Goal: Information Seeking & Learning: Check status

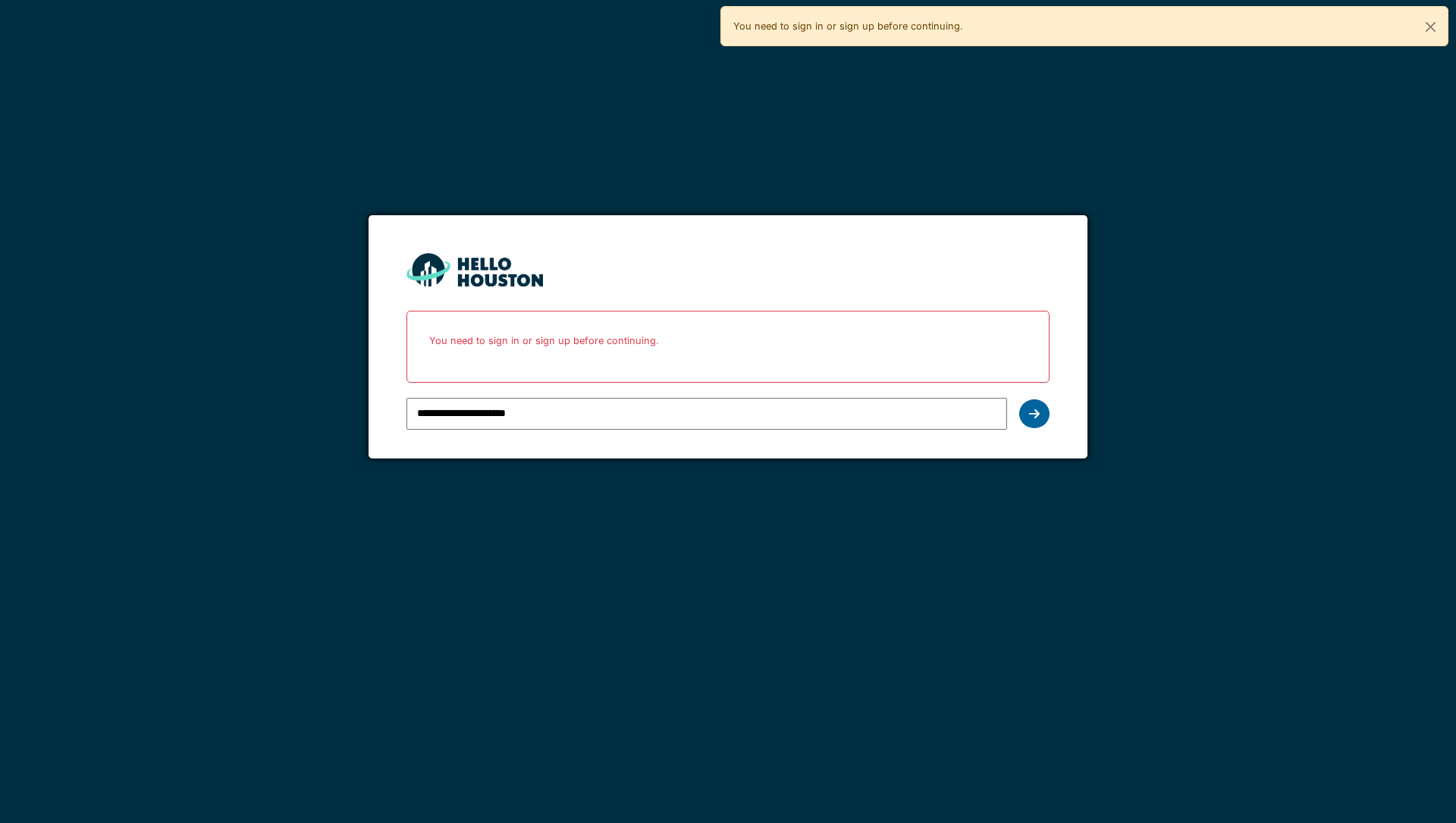
click at [1031, 416] on icon at bounding box center [1033, 414] width 11 height 13
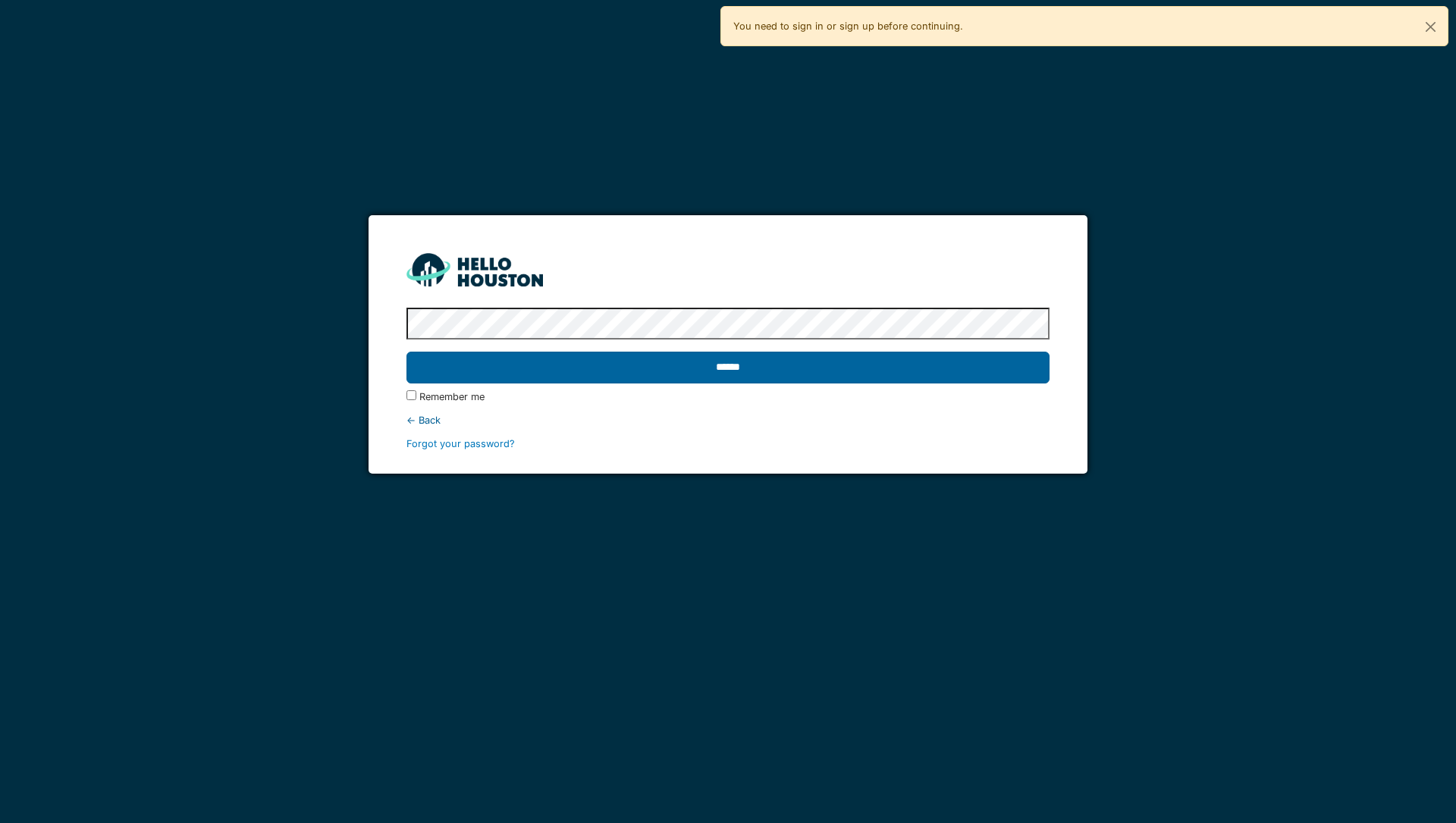
click at [923, 379] on input "******" at bounding box center [727, 367] width 642 height 32
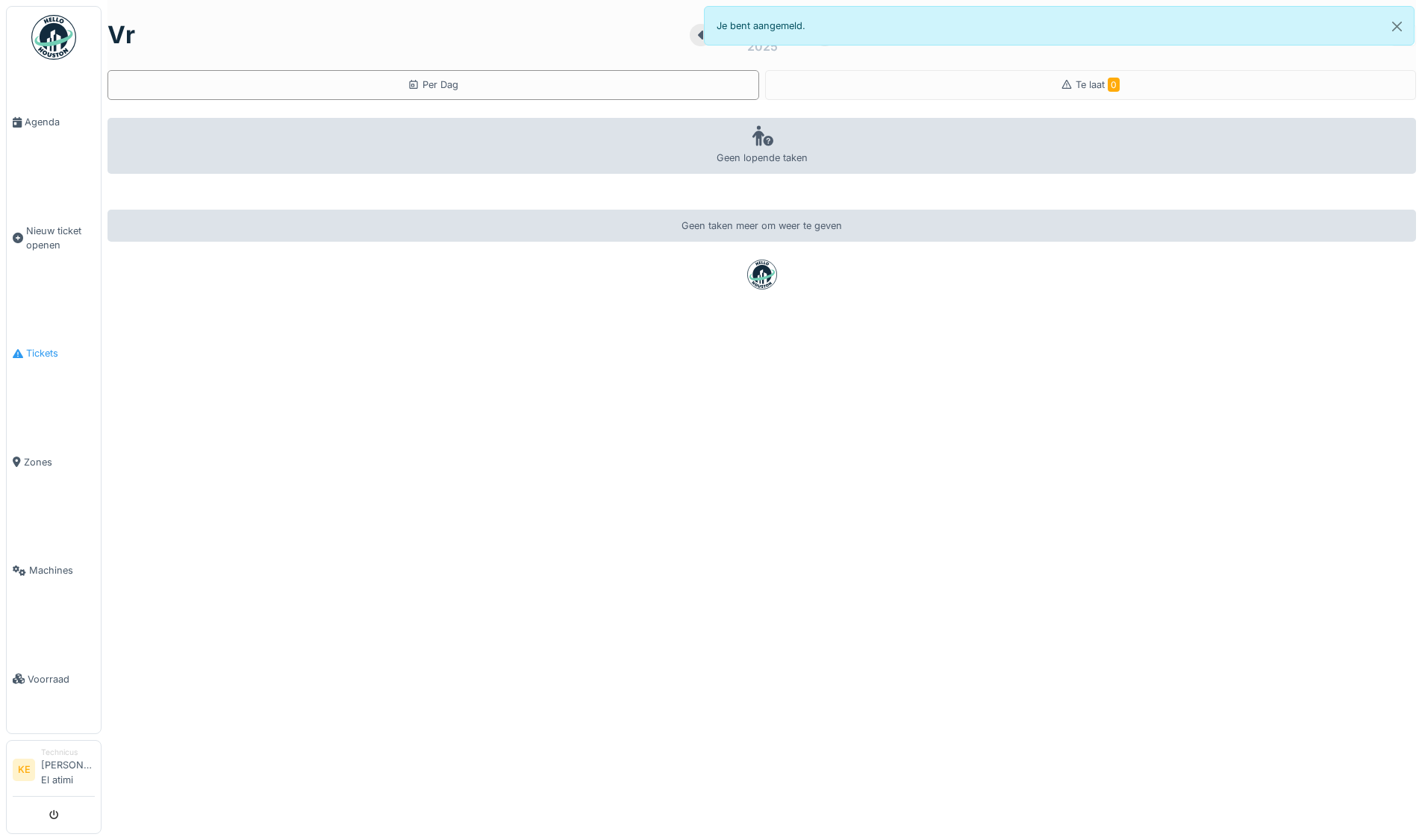
click at [39, 349] on span "Tickets" at bounding box center [61, 353] width 68 height 14
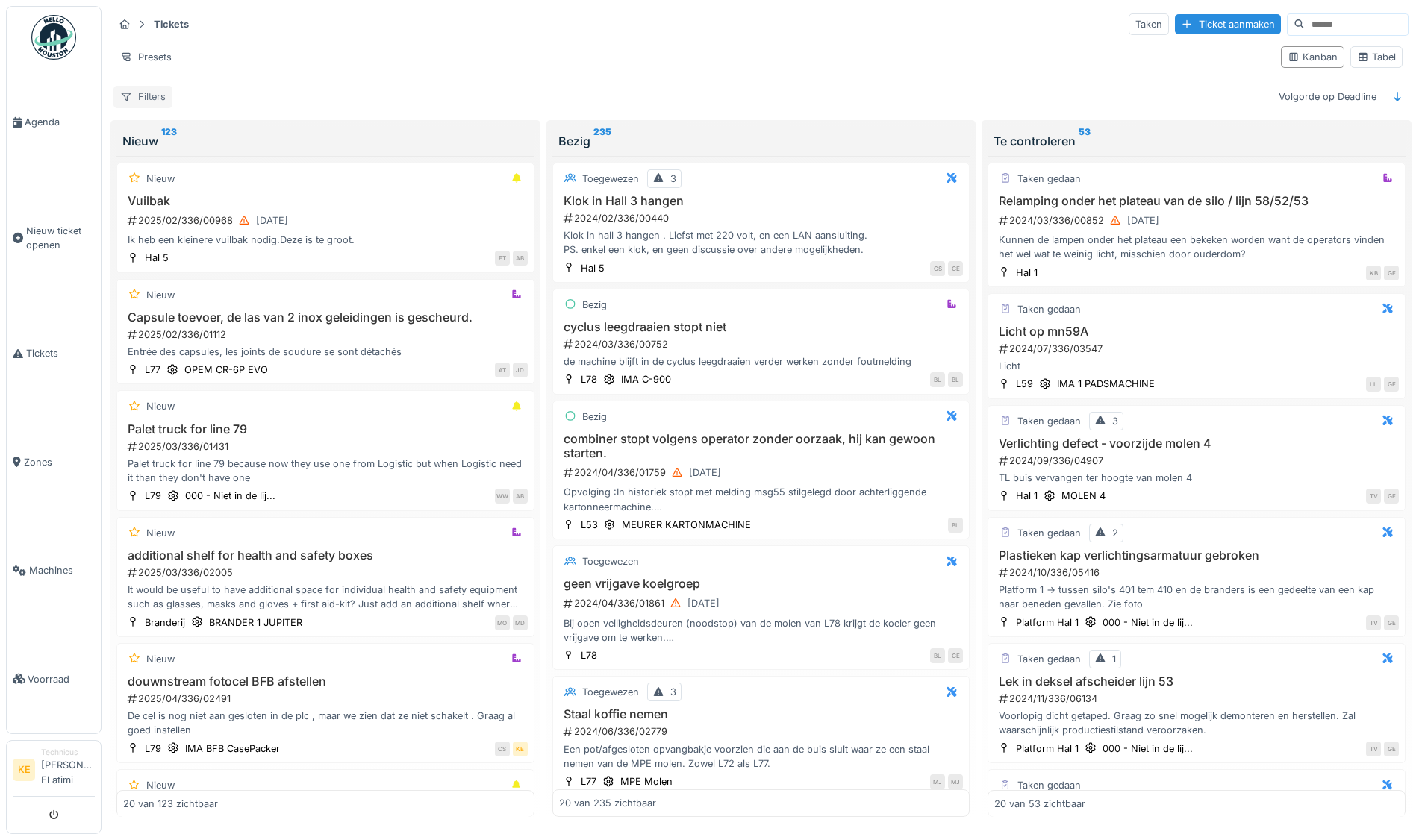
click at [159, 97] on div "Filters" at bounding box center [143, 97] width 59 height 22
click at [279, 33] on div "Tickets Taken Ticket aanmaken" at bounding box center [761, 25] width 1295 height 25
click at [154, 51] on div "Presets" at bounding box center [146, 57] width 64 height 22
click at [251, 33] on div "Tickets Taken Ticket aanmaken" at bounding box center [761, 25] width 1295 height 25
click at [152, 94] on div "Filters" at bounding box center [143, 97] width 59 height 22
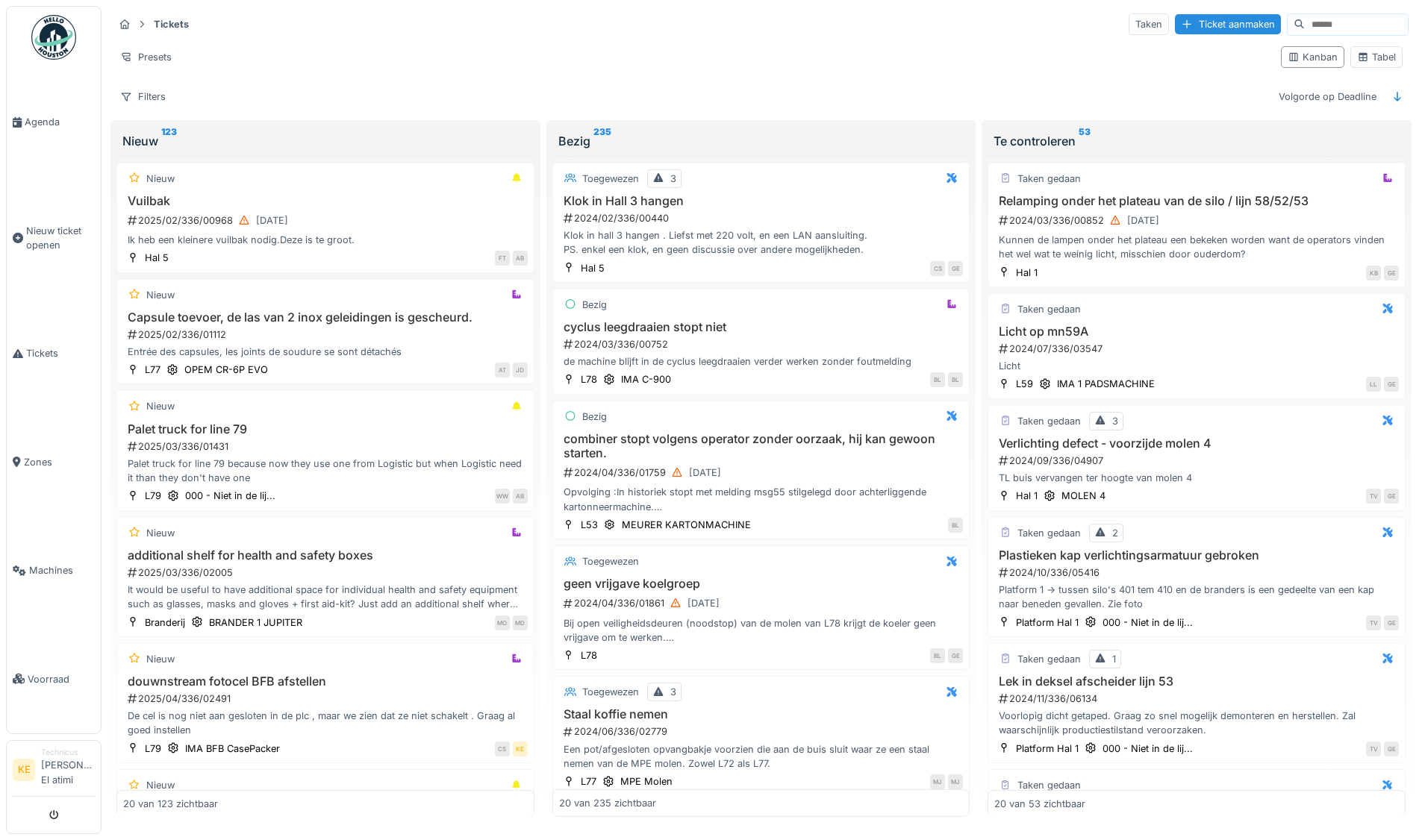
click at [426, 33] on div "Tickets Taken Ticket aanmaken" at bounding box center [761, 25] width 1295 height 25
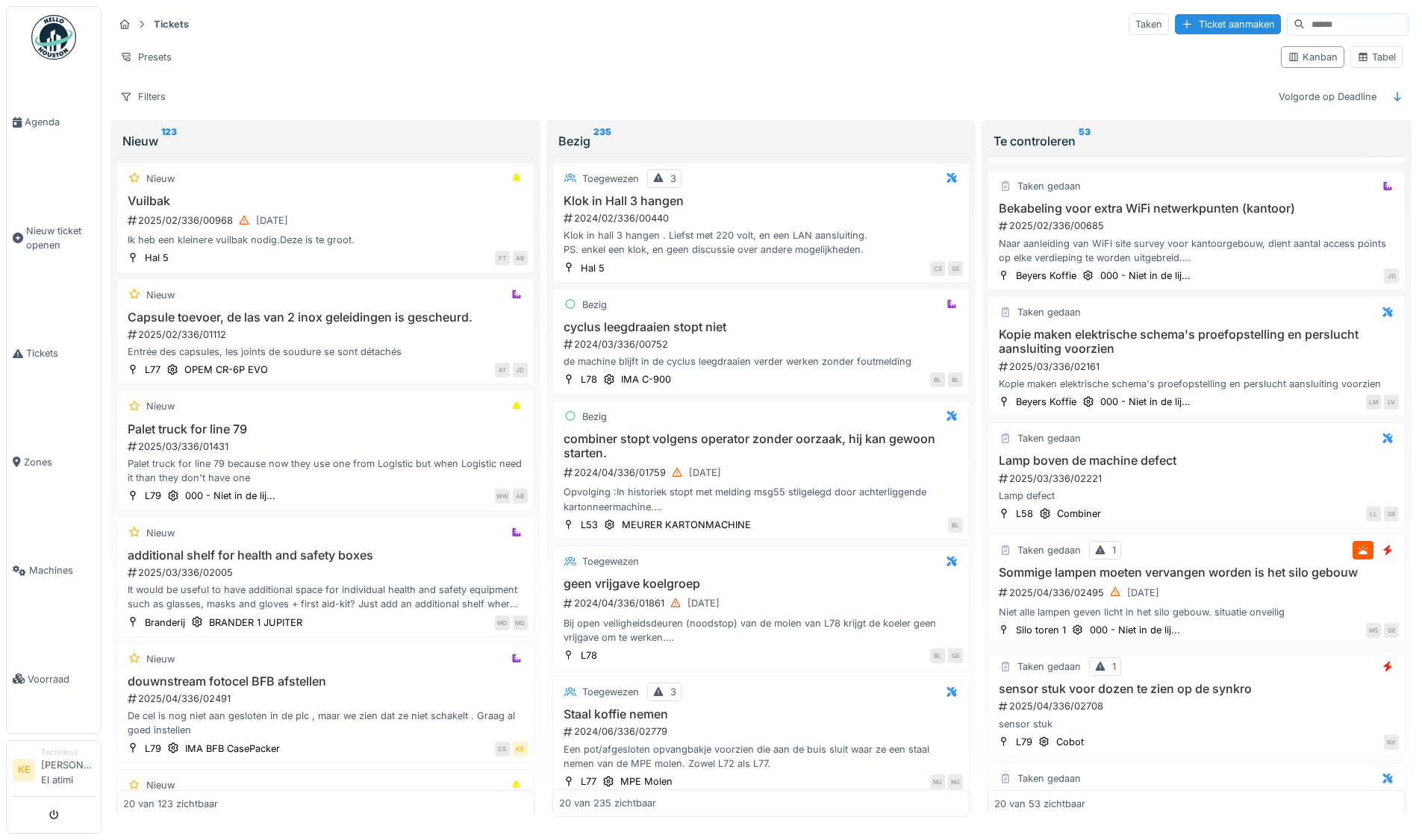
scroll to position [746, 0]
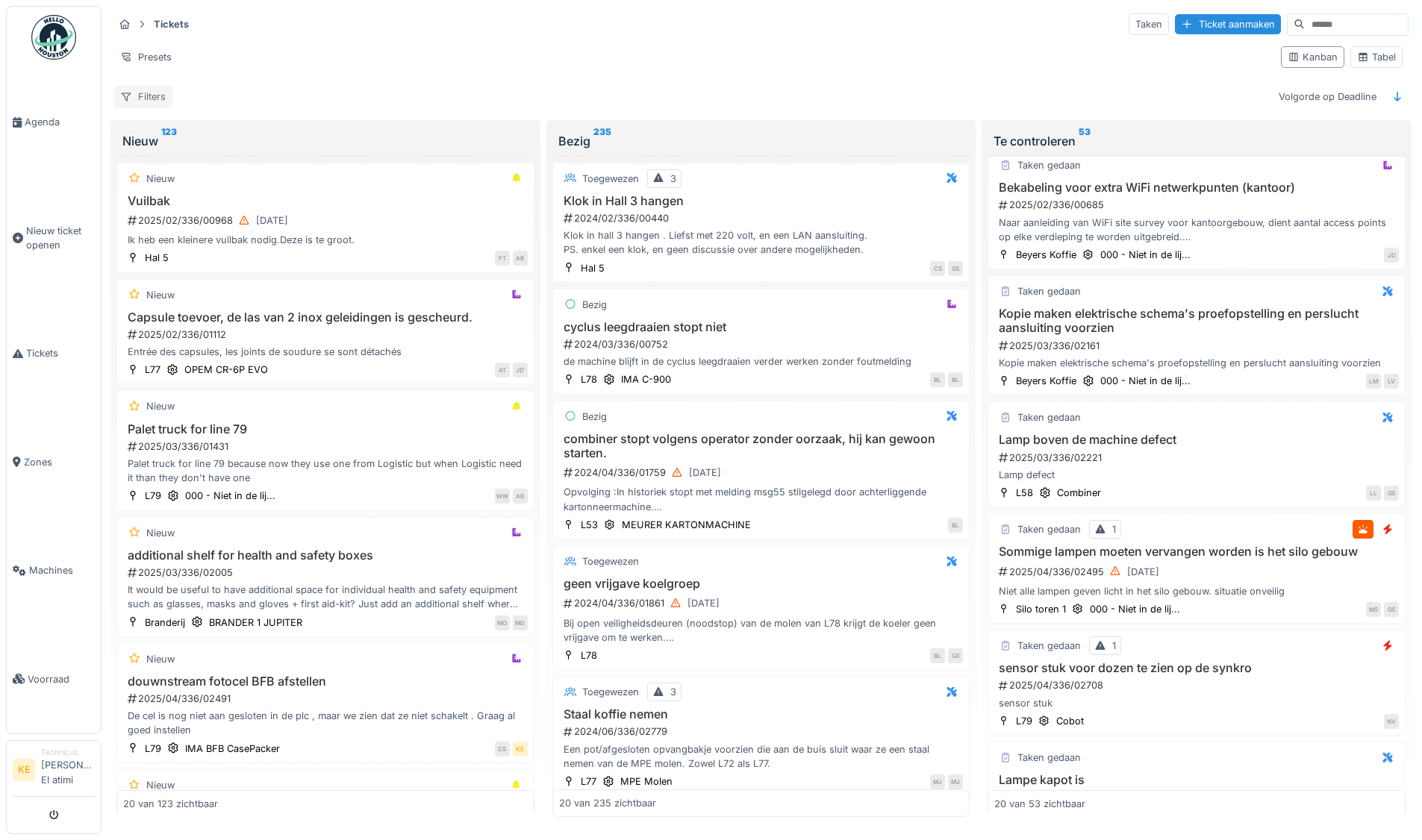
click at [135, 91] on div "Filters" at bounding box center [143, 97] width 59 height 22
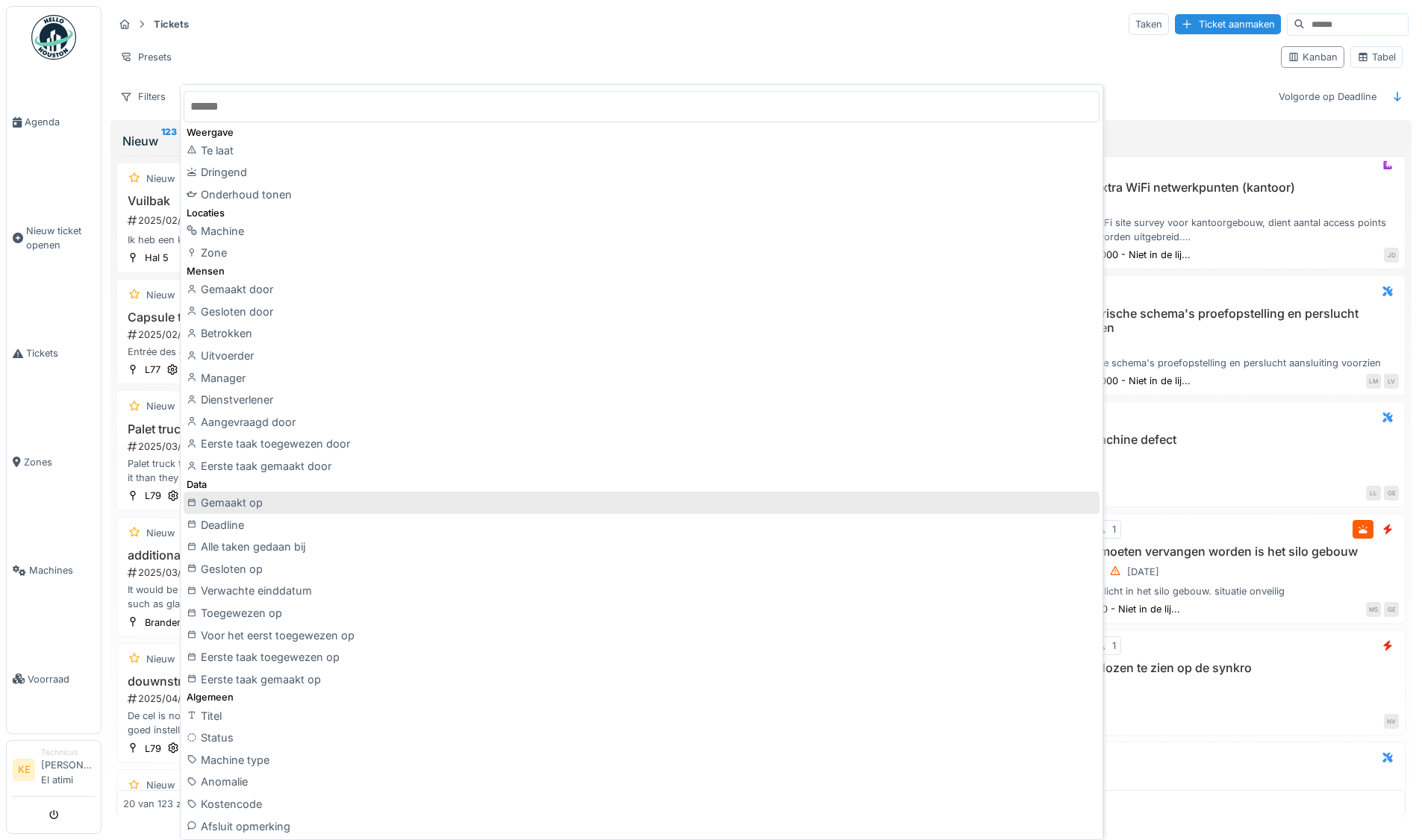
click at [328, 507] on div "Gemaakt op" at bounding box center [642, 503] width 916 height 23
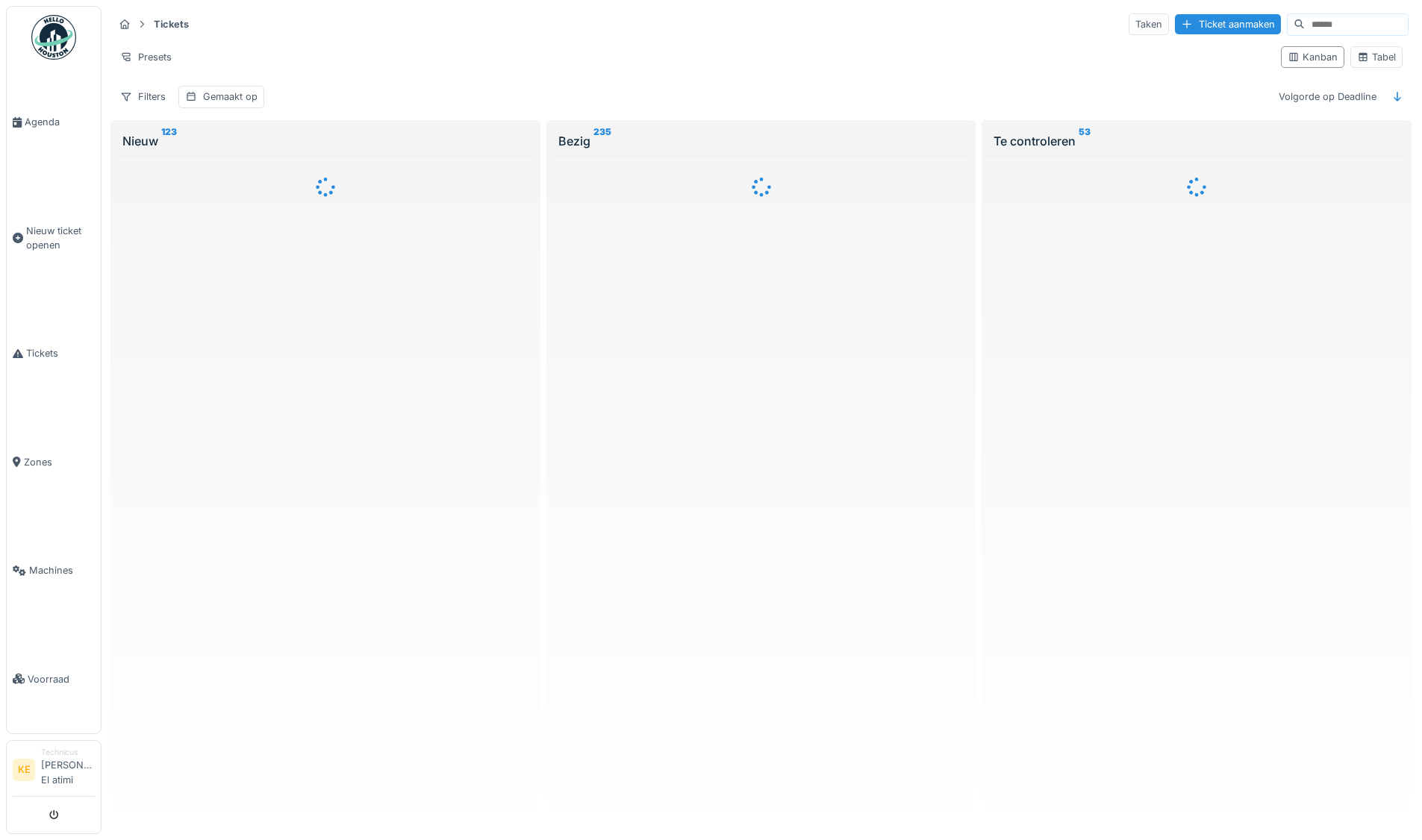
scroll to position [0, 0]
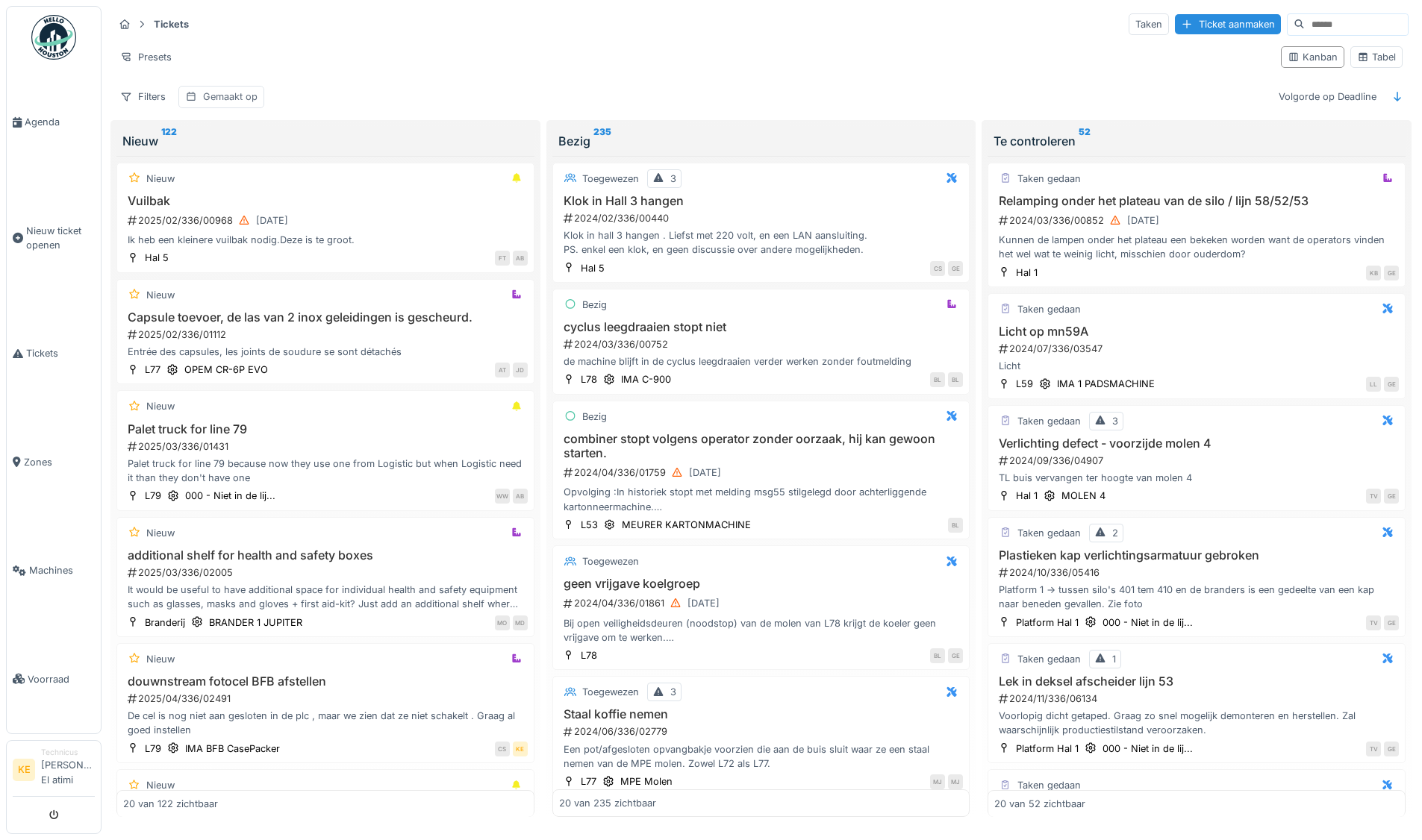
click at [250, 98] on div "Gemaakt op" at bounding box center [229, 96] width 54 height 14
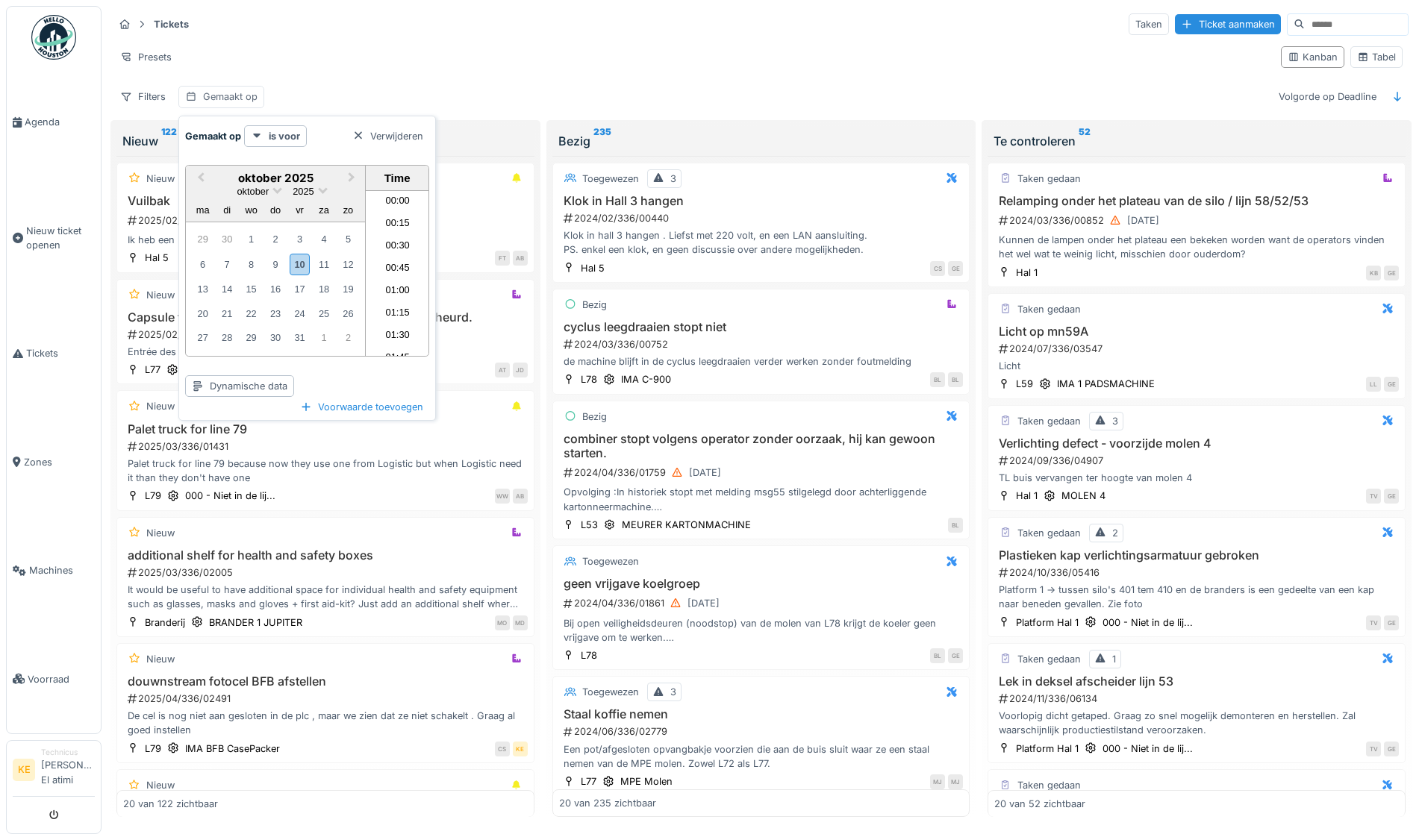
scroll to position [466, 0]
click at [278, 254] on div "9" at bounding box center [274, 264] width 20 height 20
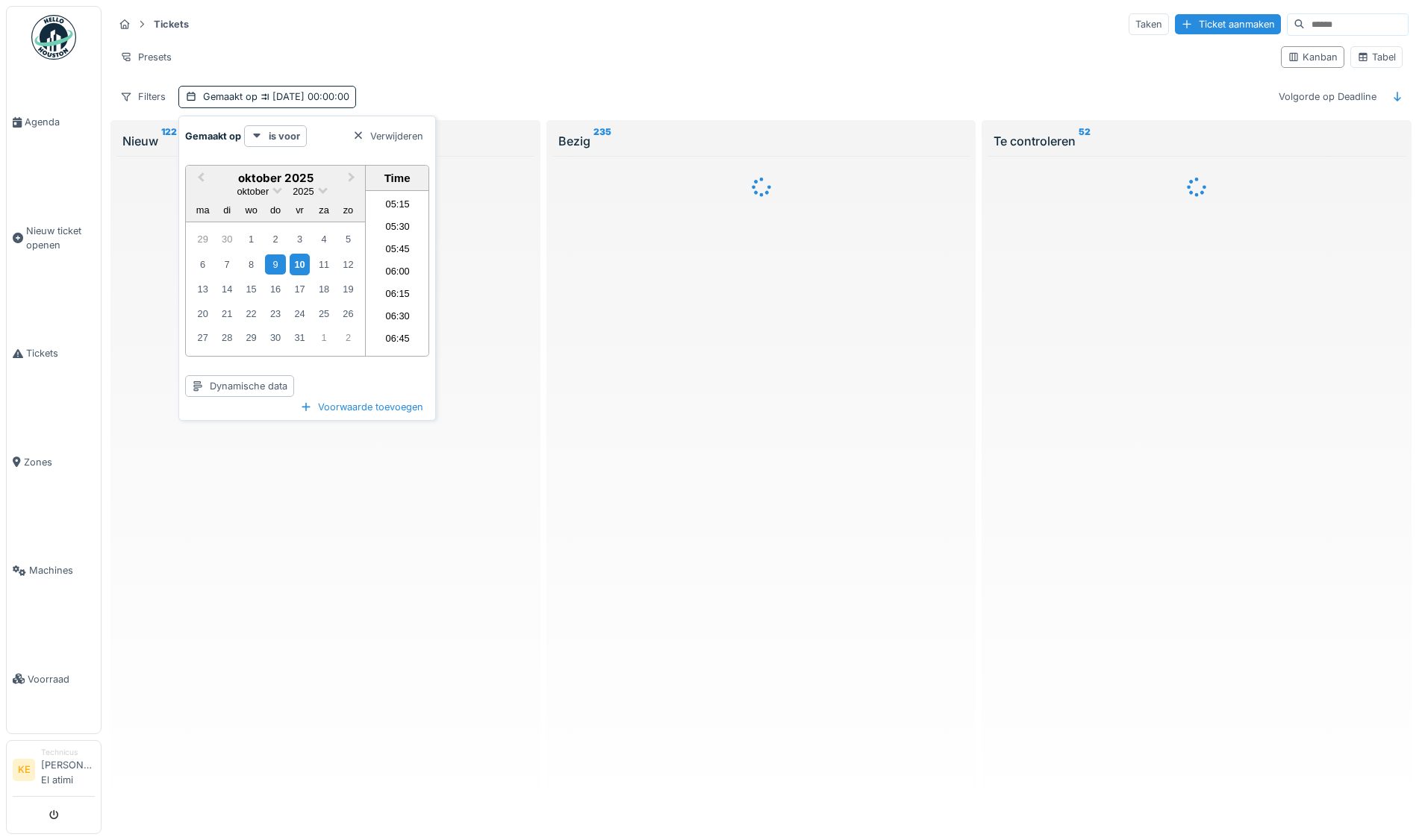
click at [296, 257] on div "10" at bounding box center [299, 265] width 20 height 22
click at [275, 259] on div "9" at bounding box center [274, 264] width 20 height 20
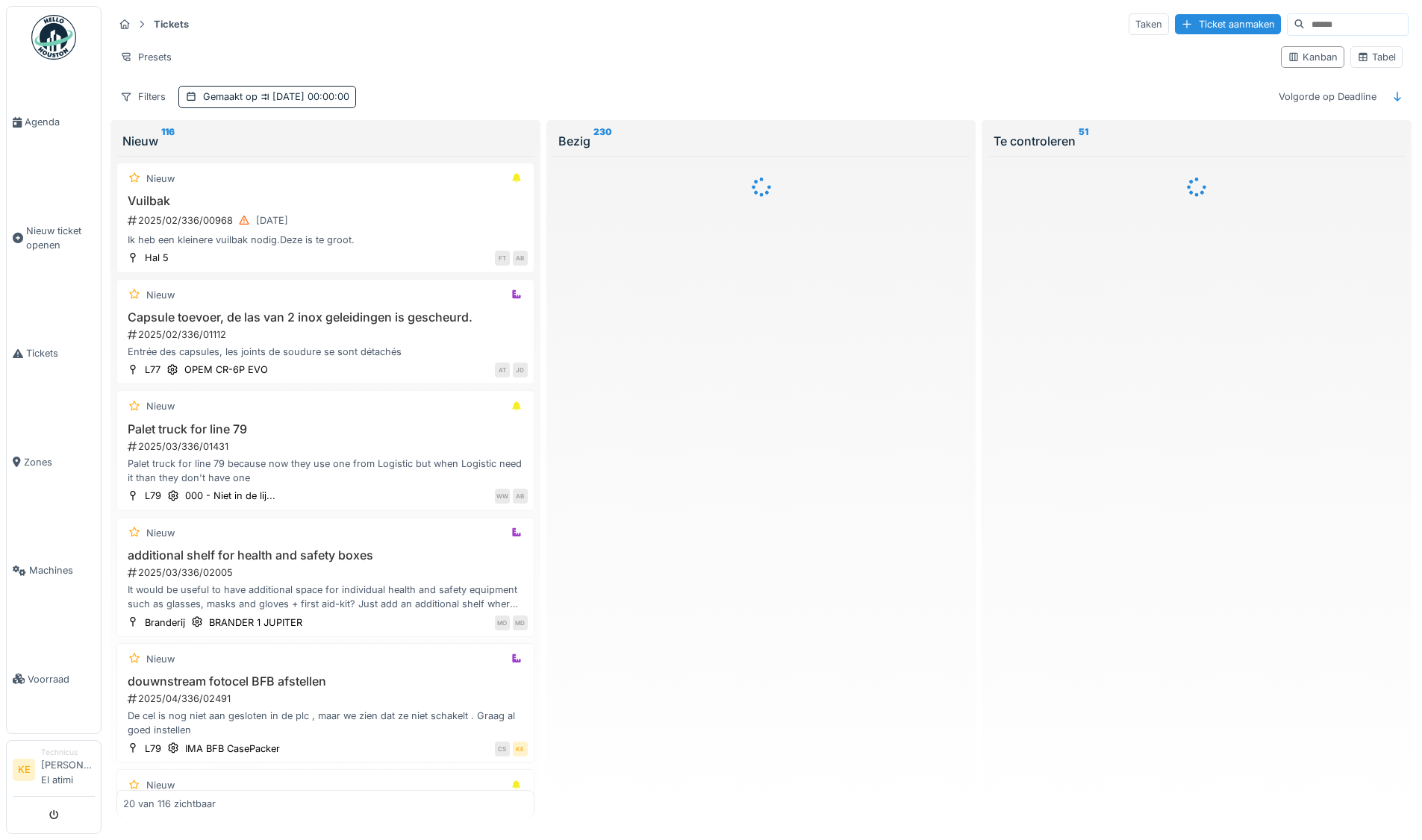
click at [477, 74] on div "Presets Kanban Tabel" at bounding box center [761, 57] width 1295 height 33
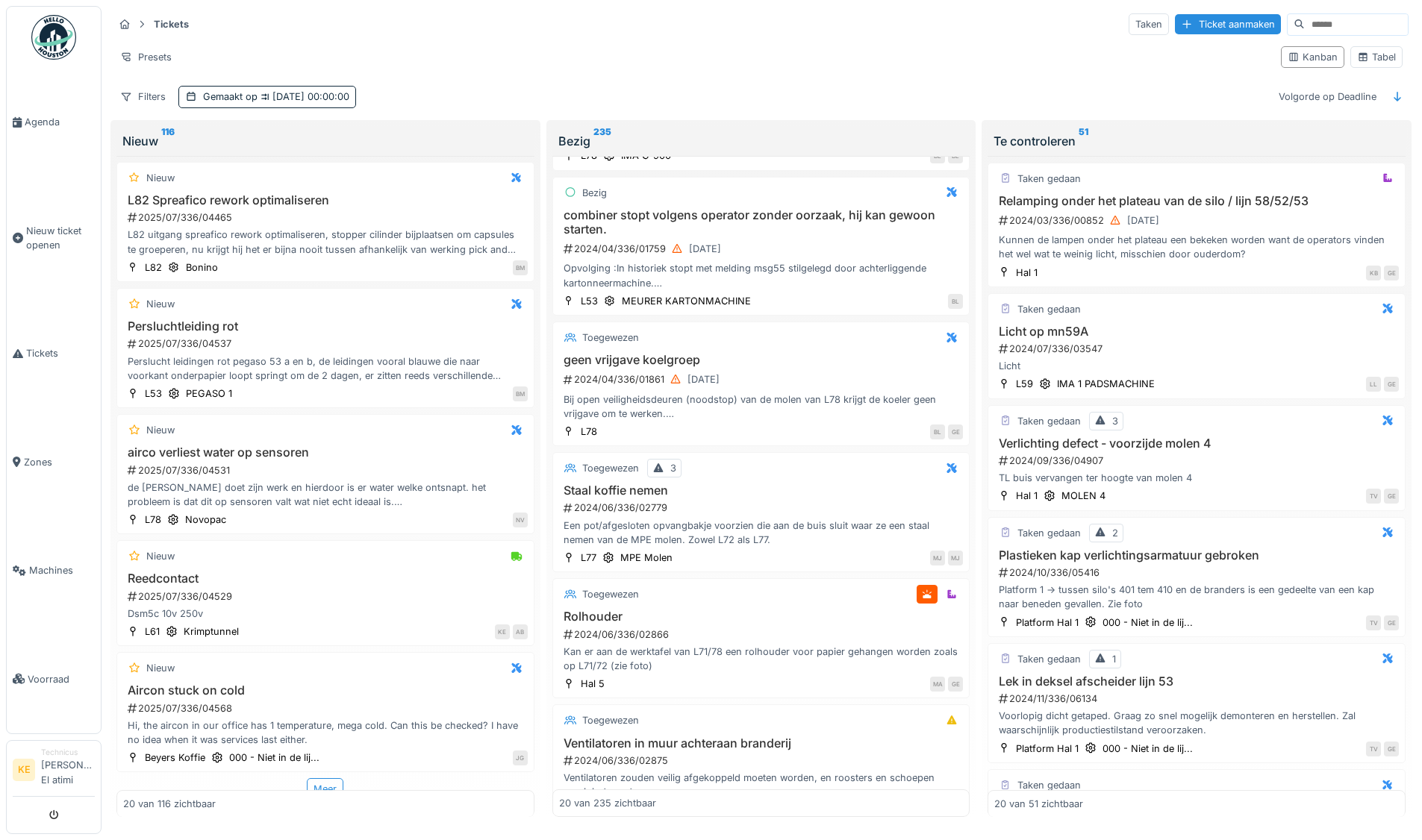
scroll to position [1871, 0]
